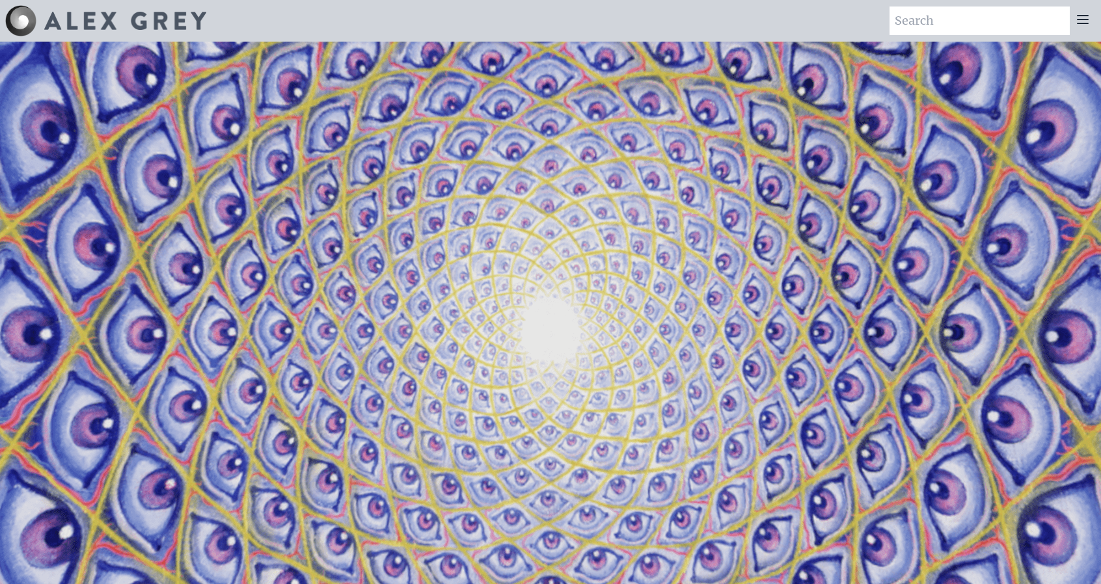
click at [1088, 19] on icon at bounding box center [1083, 20] width 16 height 16
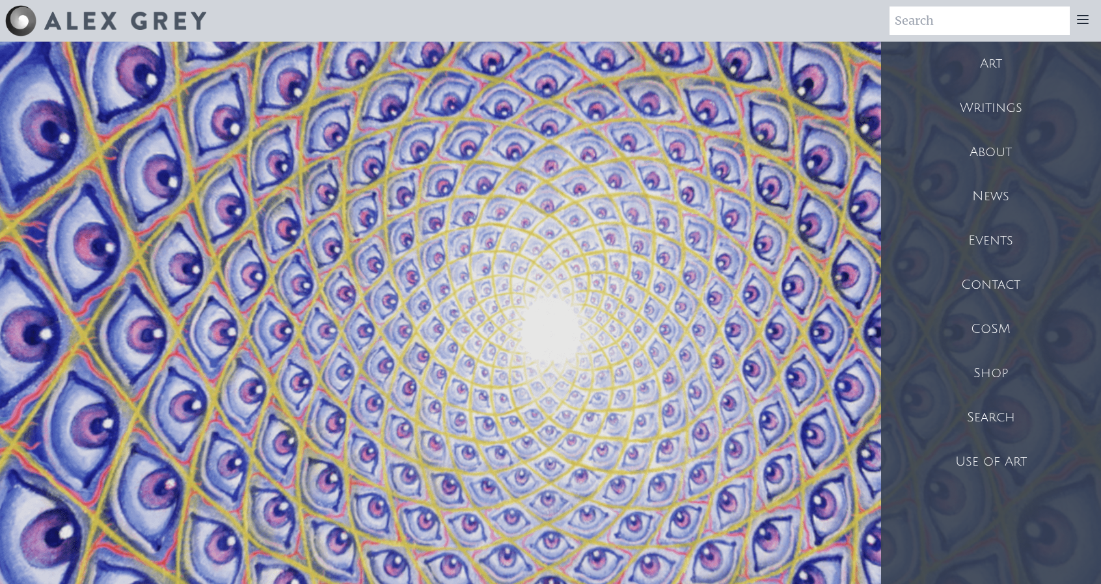
click at [993, 369] on div "Shop" at bounding box center [991, 373] width 220 height 44
